Goal: Task Accomplishment & Management: Manage account settings

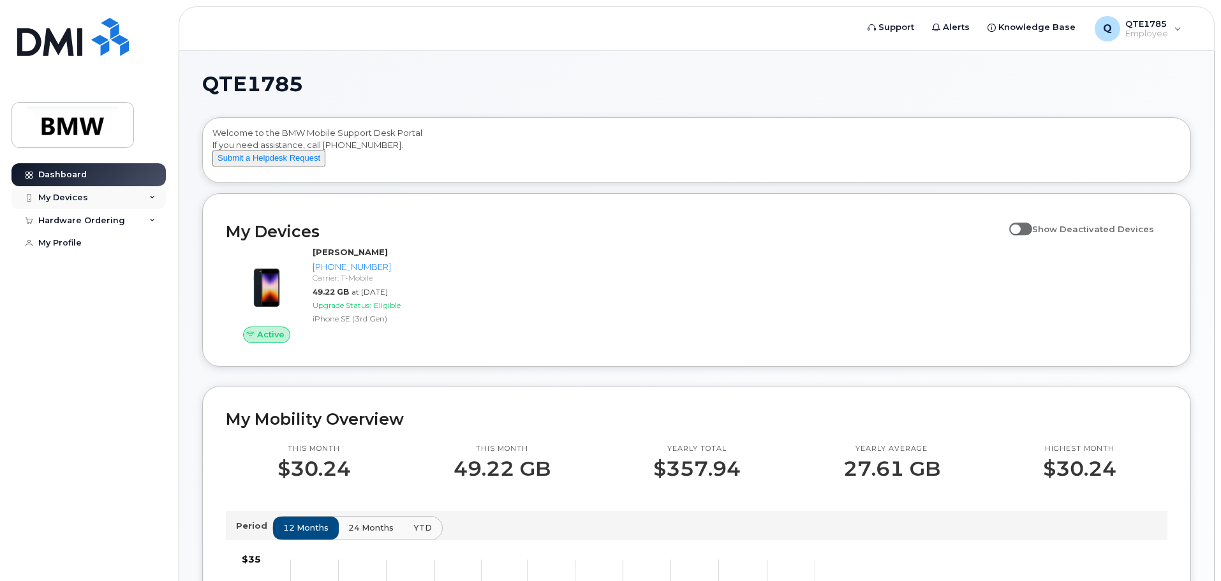
click at [71, 202] on div "My Devices" at bounding box center [63, 198] width 50 height 10
click at [82, 295] on div "Hardware Ordering" at bounding box center [81, 290] width 87 height 10
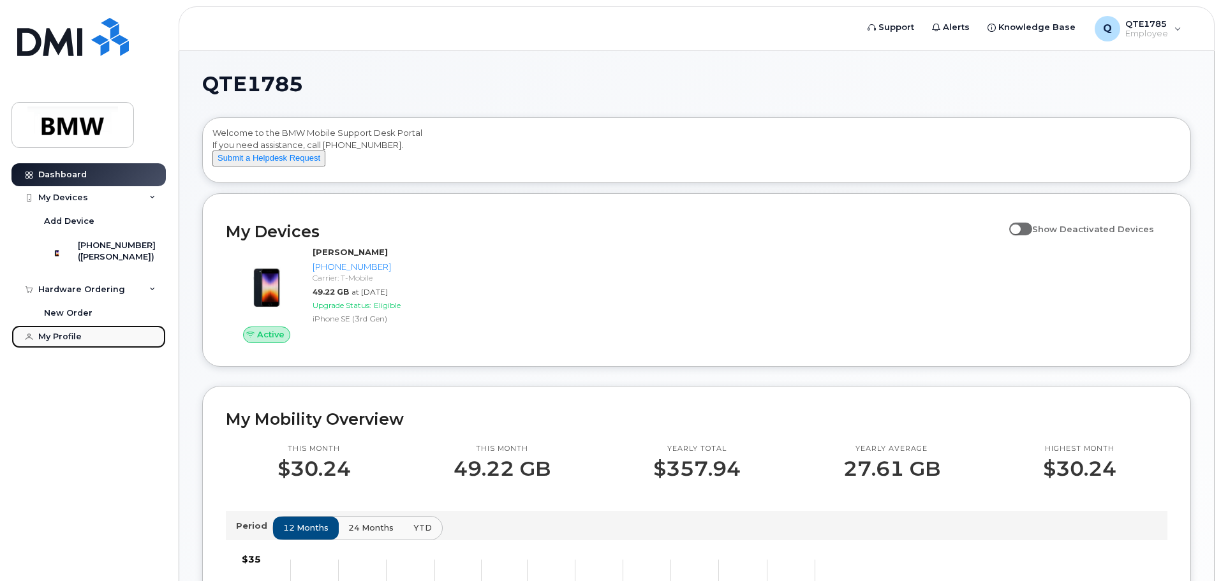
click at [72, 341] on link "My Profile" at bounding box center [88, 336] width 154 height 23
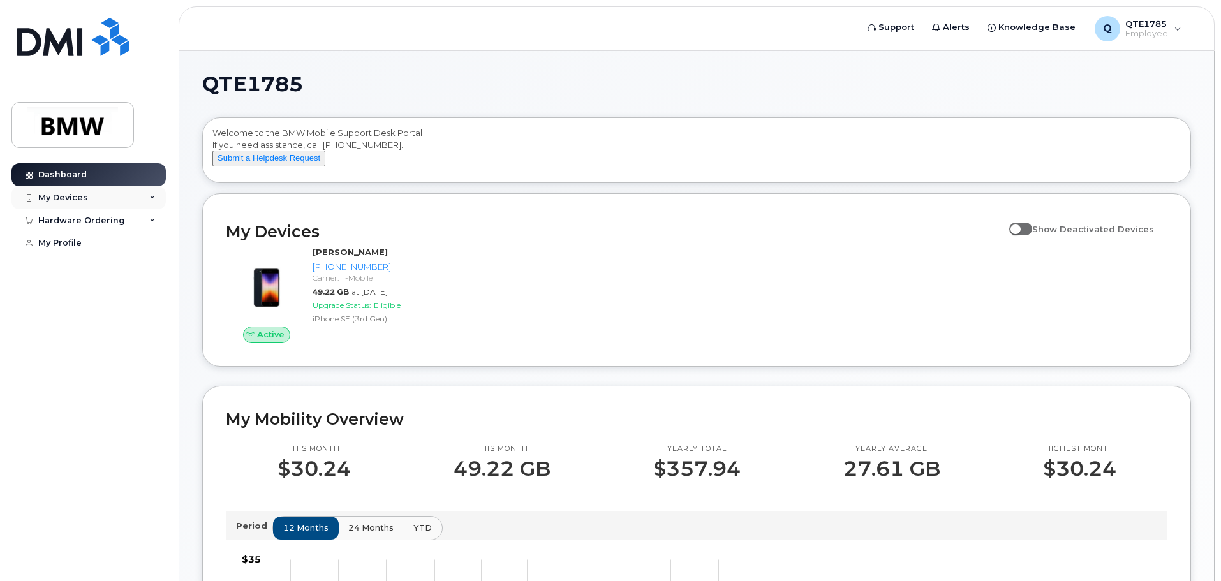
click at [61, 197] on div "My Devices" at bounding box center [63, 198] width 50 height 10
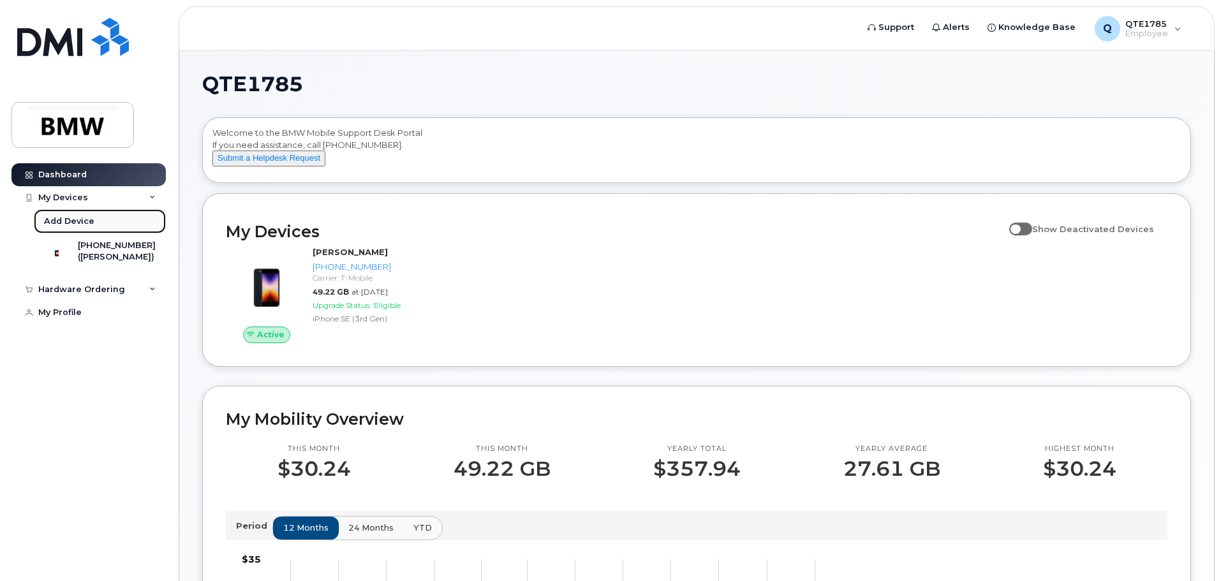
click at [71, 220] on div "Add Device" at bounding box center [69, 221] width 50 height 11
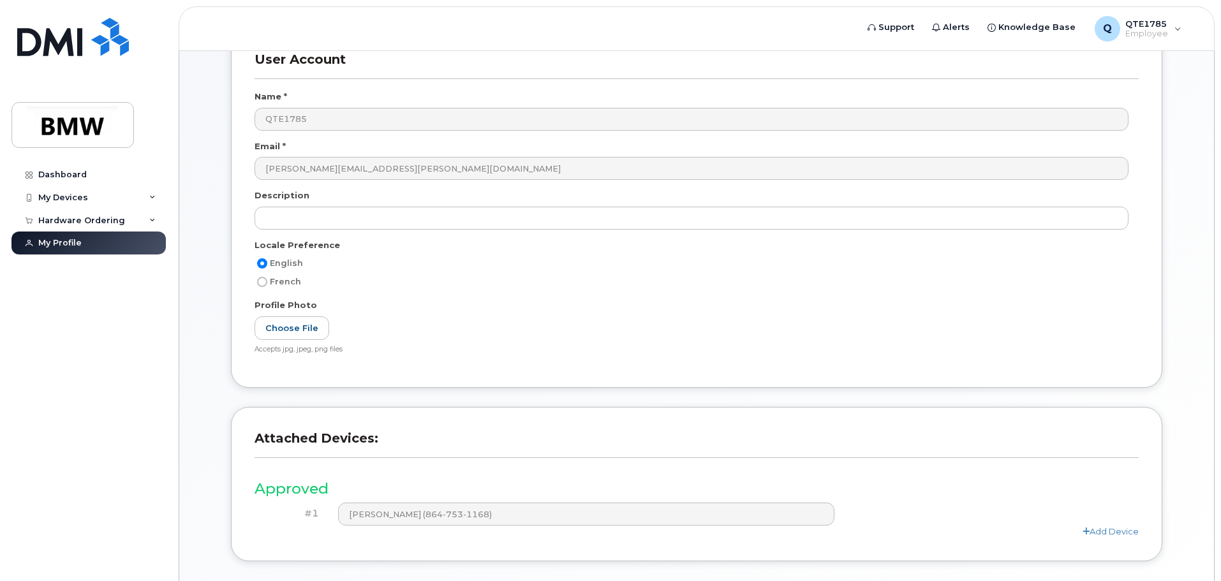
scroll to position [50, 0]
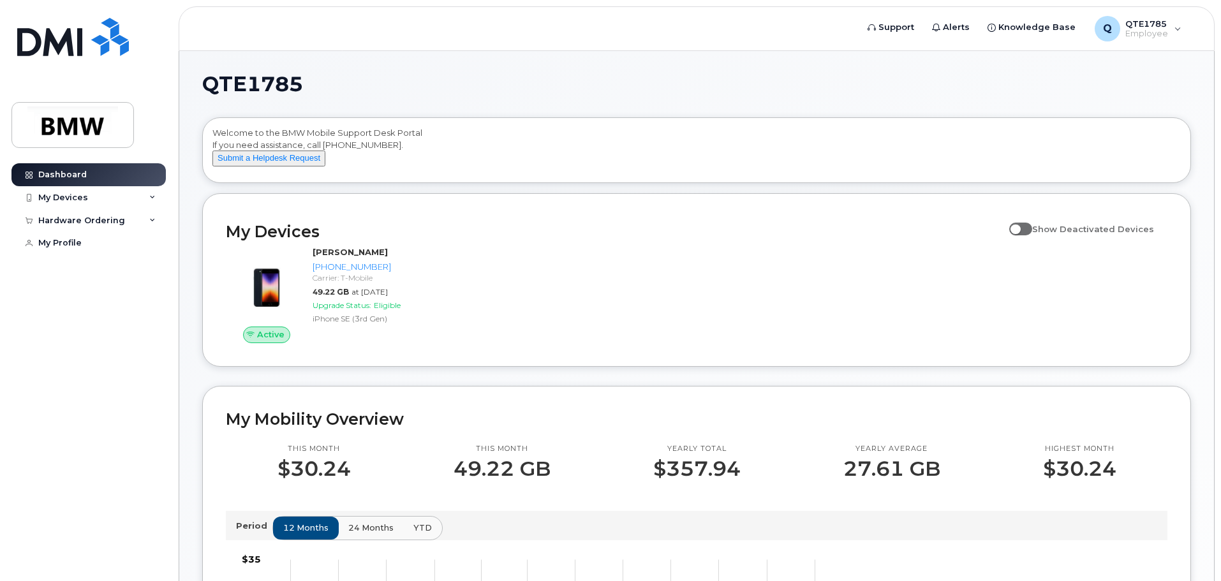
click at [1033, 235] on span at bounding box center [1021, 229] width 23 height 13
click at [1020, 227] on input "Show Deactivated Devices" at bounding box center [1015, 222] width 10 height 10
click at [1033, 235] on span at bounding box center [1021, 229] width 23 height 13
click at [1020, 227] on input "Show Deactivated Devices" at bounding box center [1015, 222] width 10 height 10
click at [1033, 235] on span at bounding box center [1021, 229] width 23 height 13
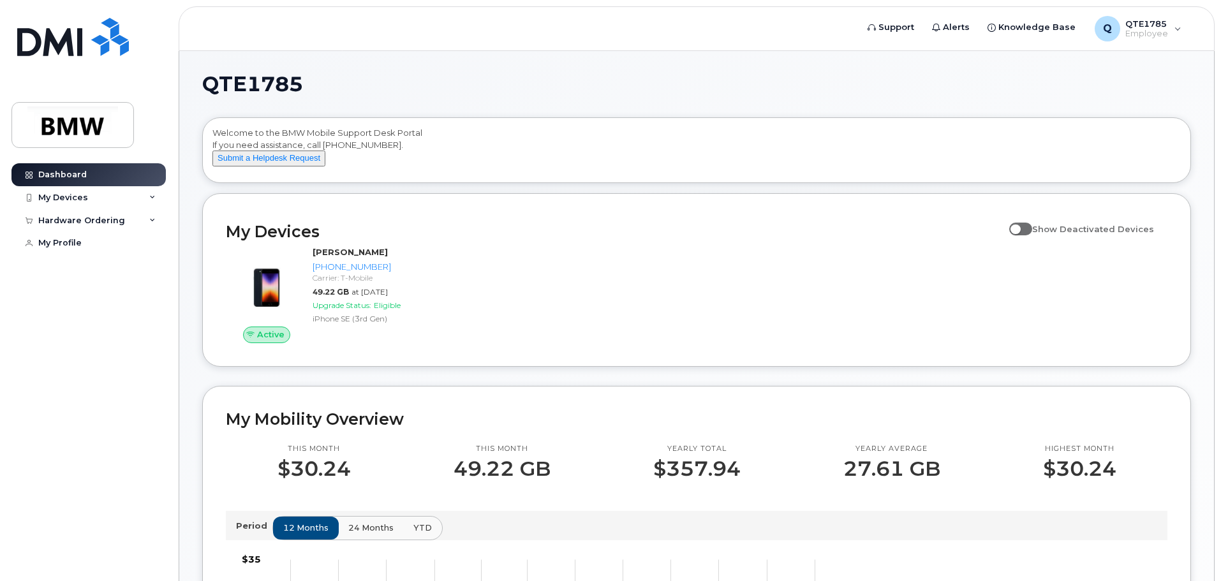
click at [1020, 227] on input "Show Deactivated Devices" at bounding box center [1015, 222] width 10 height 10
click at [1033, 235] on span at bounding box center [1021, 229] width 23 height 13
click at [1020, 227] on input "Show Deactivated Devices" at bounding box center [1015, 222] width 10 height 10
checkbox input "false"
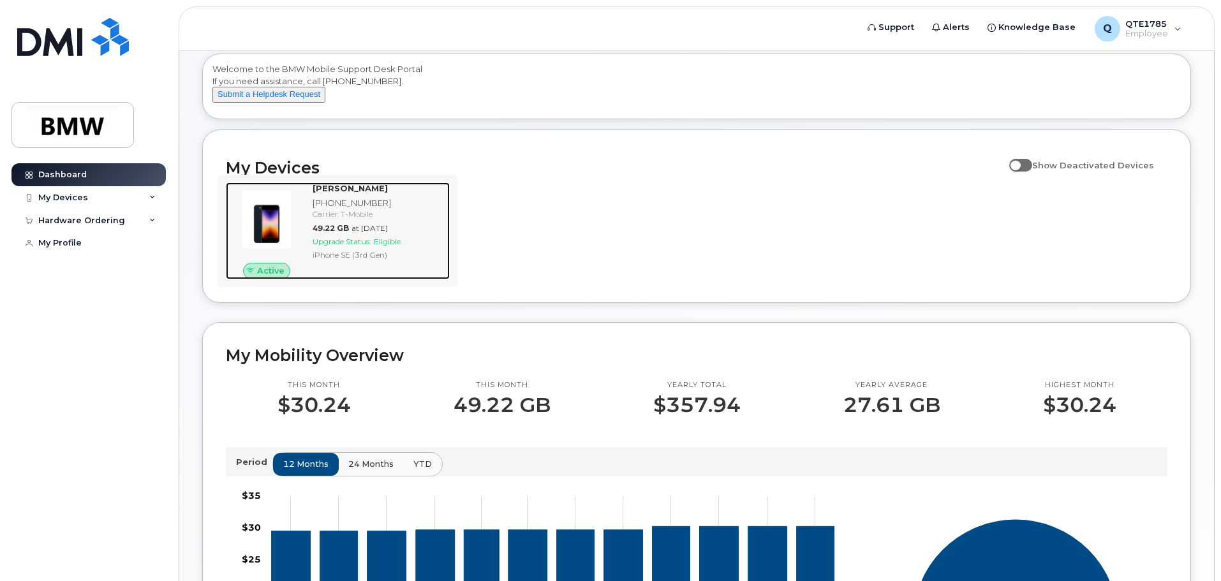
click at [280, 233] on img at bounding box center [266, 219] width 61 height 61
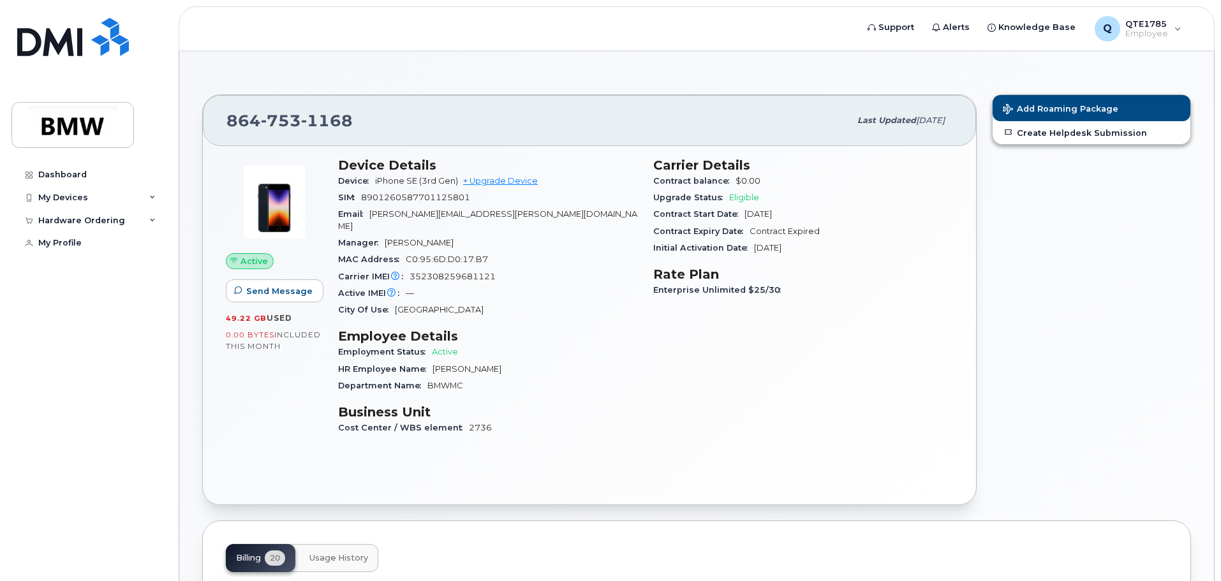
scroll to position [64, 0]
click at [37, 172] on link "Dashboard" at bounding box center [88, 174] width 154 height 23
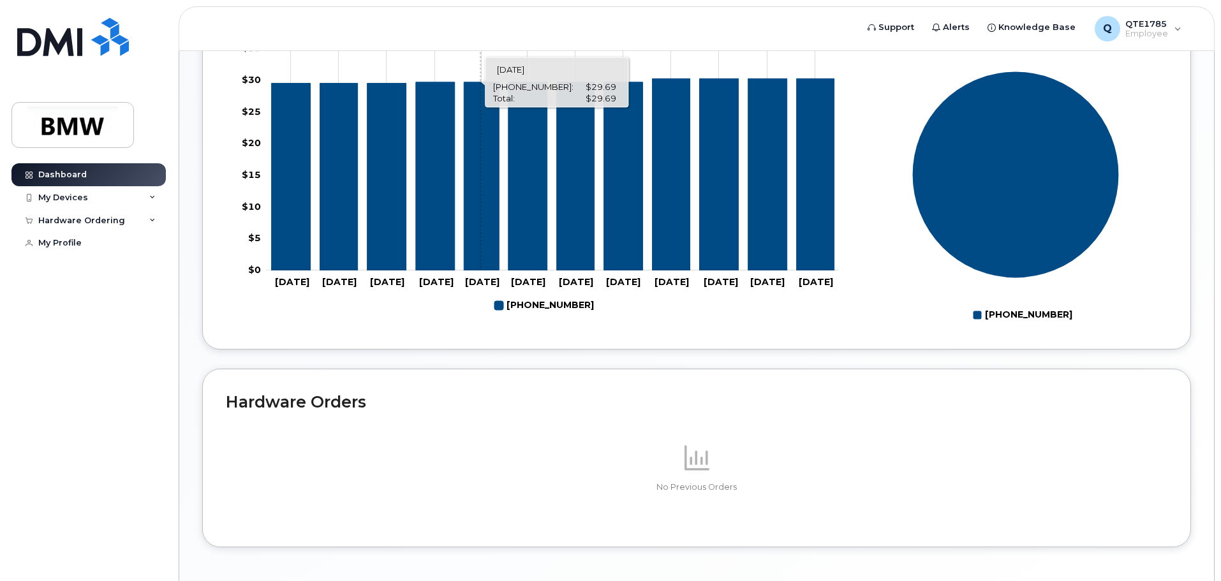
scroll to position [572, 0]
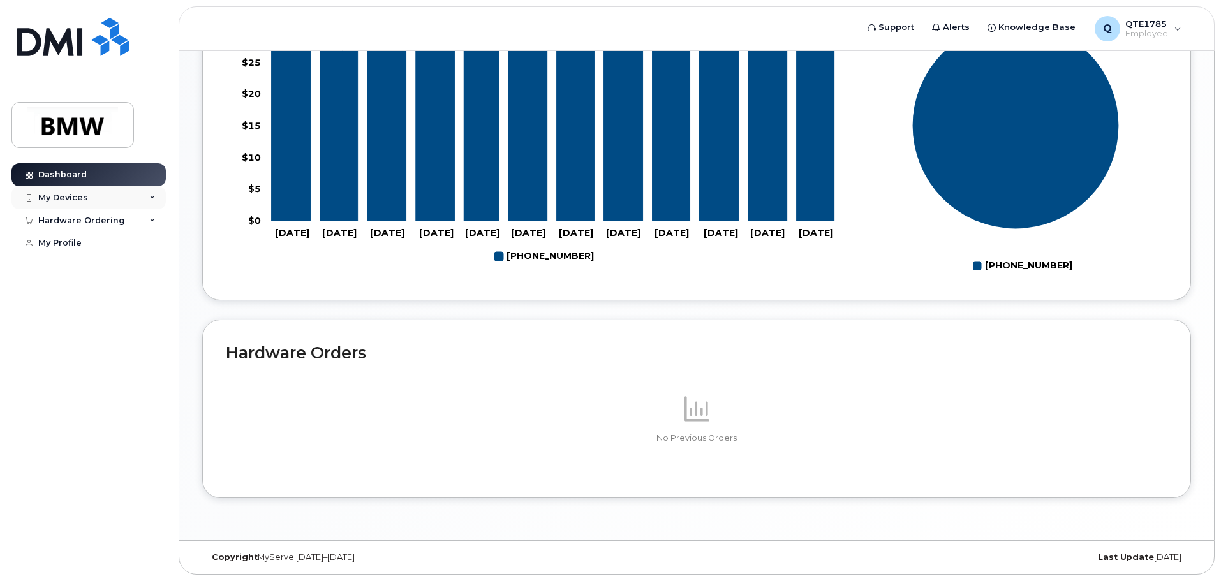
click at [110, 200] on div "My Devices" at bounding box center [88, 197] width 154 height 23
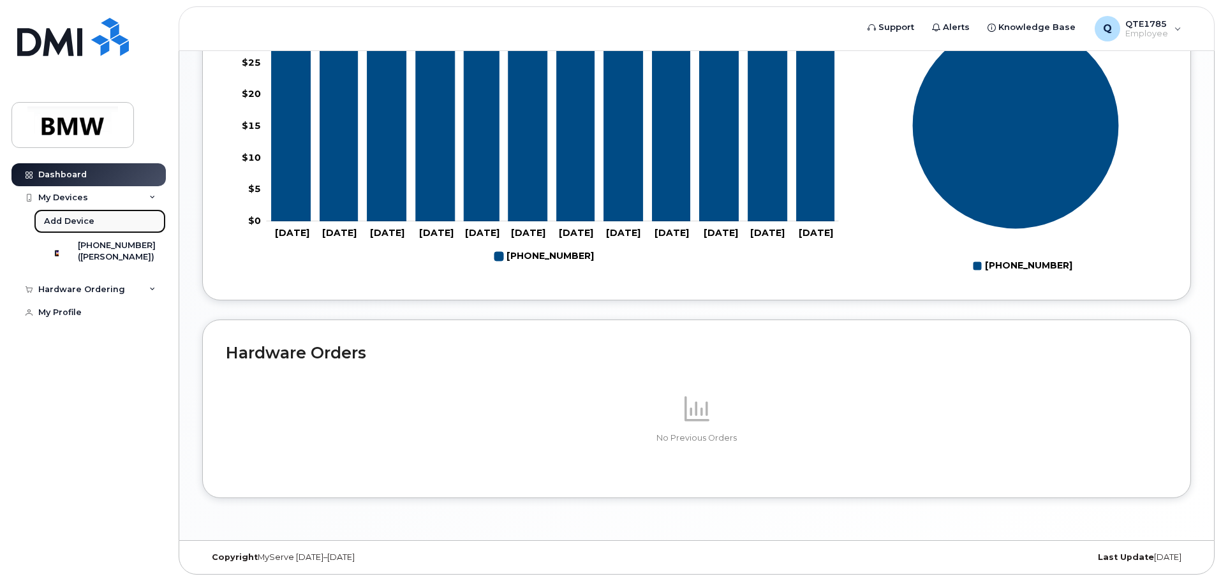
click at [59, 223] on div "Add Device" at bounding box center [69, 221] width 50 height 11
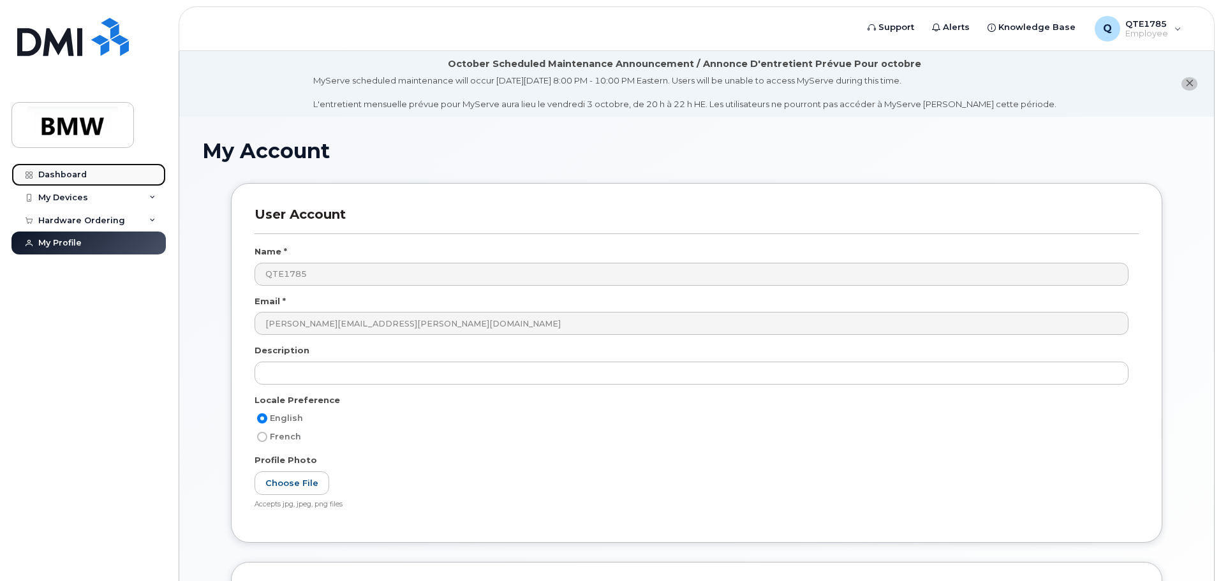
click at [74, 175] on div "Dashboard" at bounding box center [62, 175] width 48 height 10
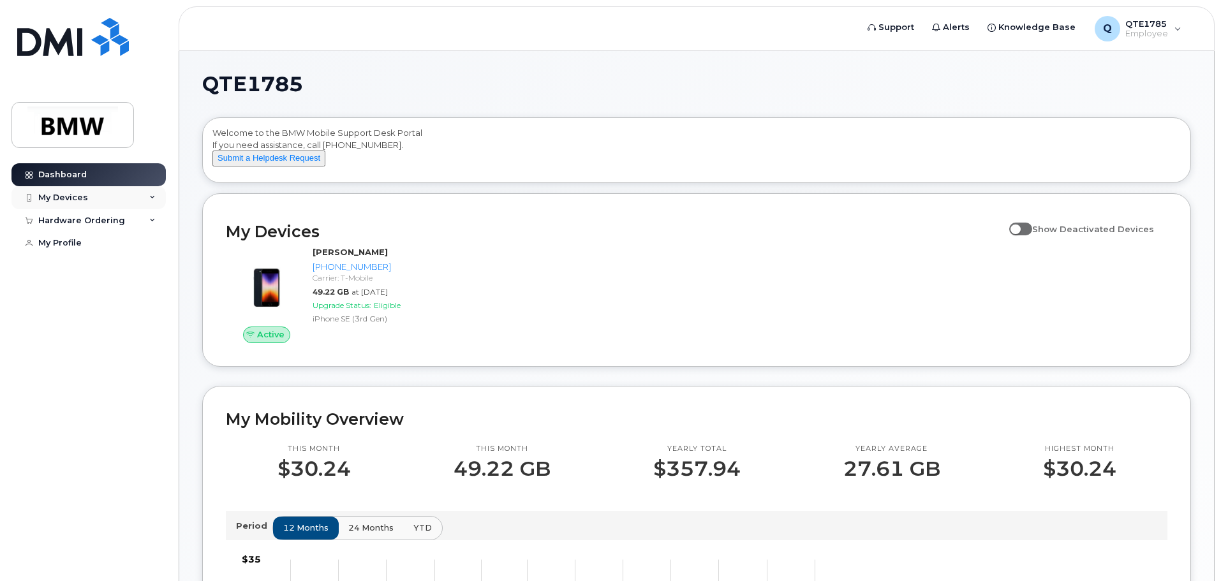
click at [96, 189] on div "My Devices" at bounding box center [88, 197] width 154 height 23
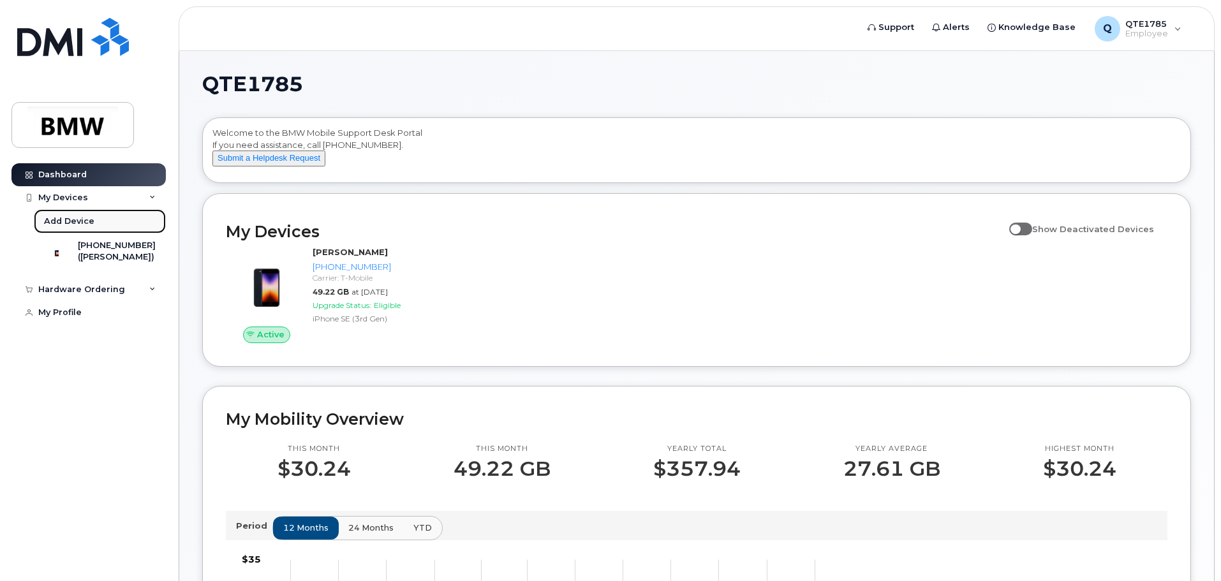
click at [63, 218] on div "Add Device" at bounding box center [69, 221] width 50 height 11
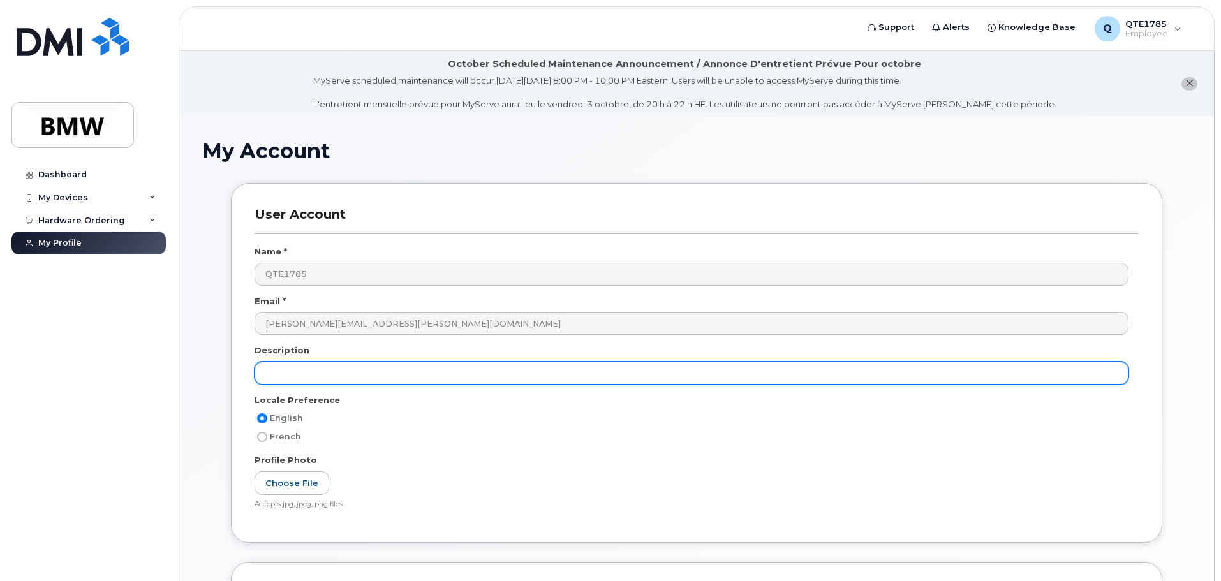
click at [368, 368] on input "text" at bounding box center [692, 373] width 874 height 23
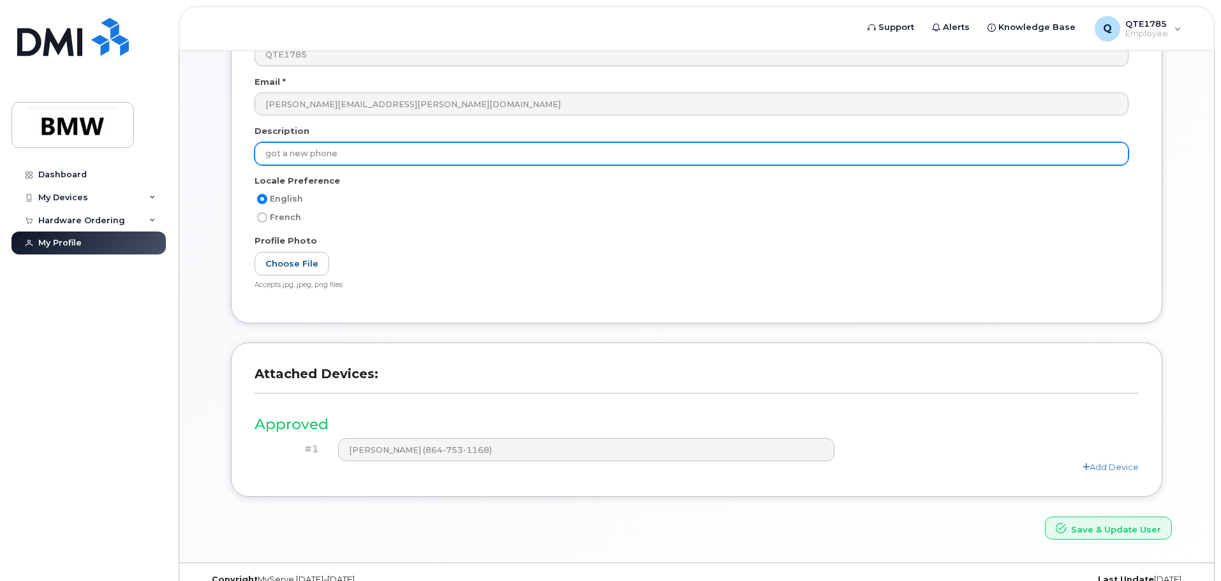
scroll to position [242, 0]
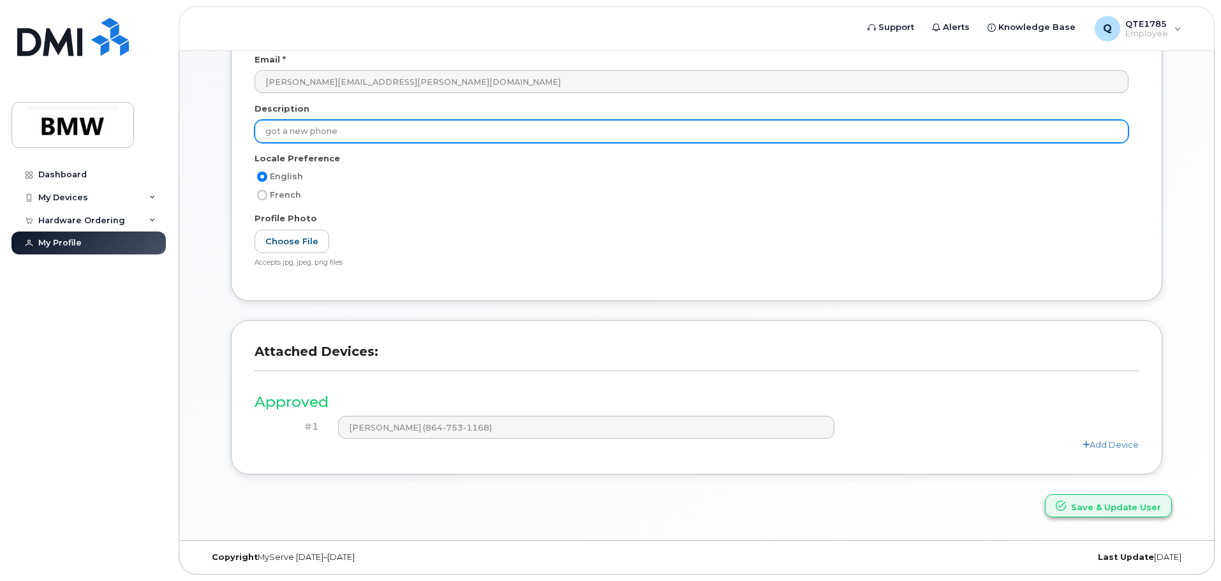
type input "got a new phone"
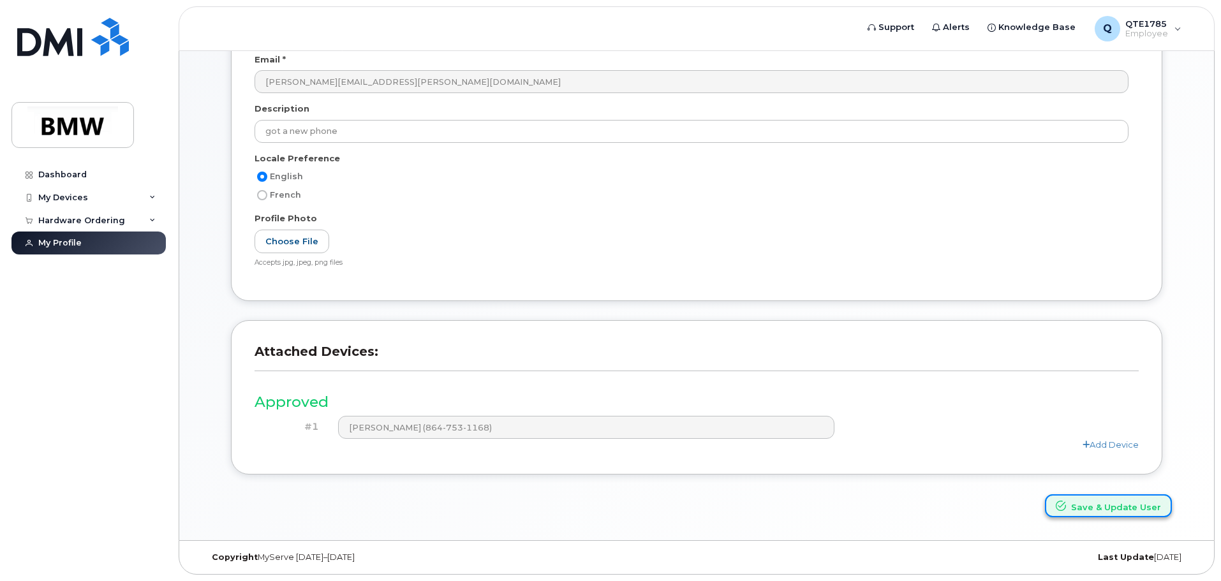
click at [1112, 511] on button "Save & Update User" at bounding box center [1108, 507] width 127 height 24
